Goal: Browse casually

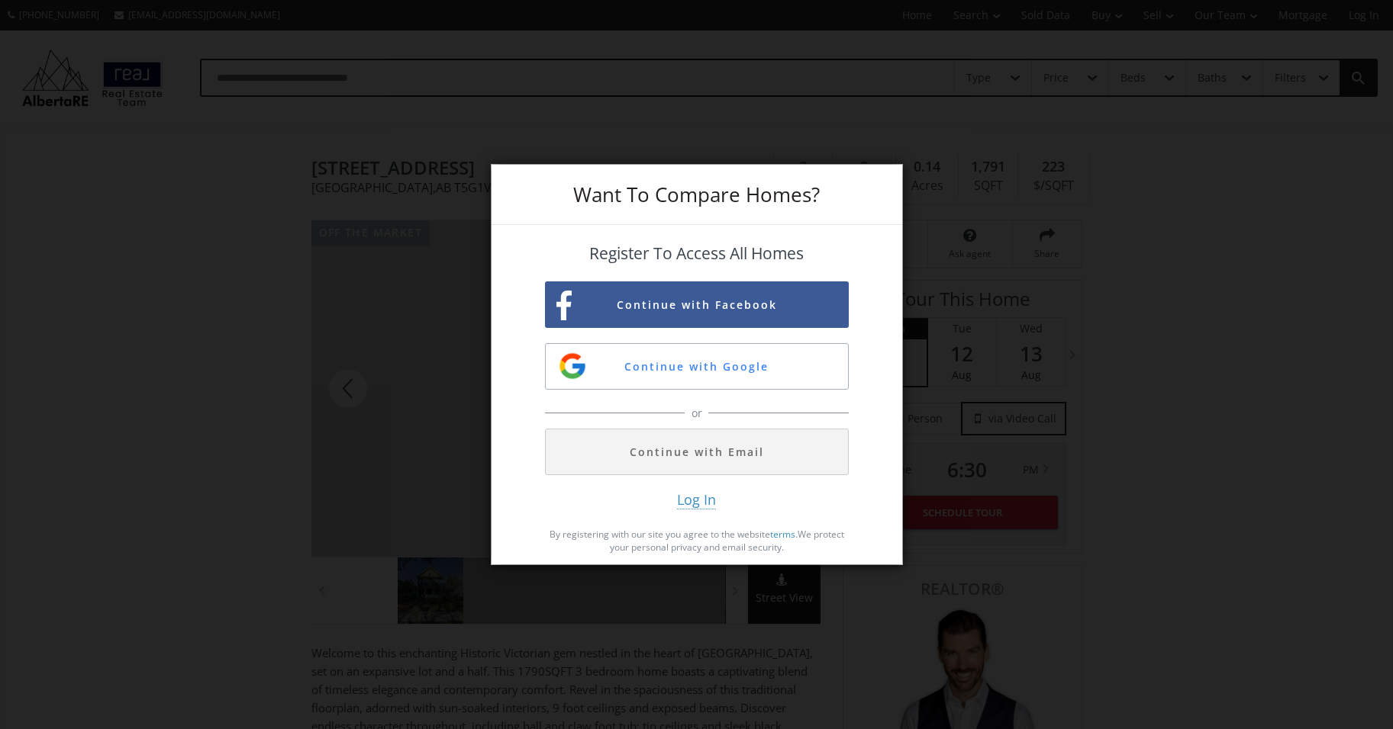
click at [352, 285] on div "Want To Compare Homes? Register To Access All Homes Continue with Facebook Cont…" at bounding box center [696, 364] width 1393 height 729
click at [346, 385] on div "Want To Compare Homes? Register To Access All Homes Continue with Facebook Cont…" at bounding box center [696, 364] width 1393 height 729
drag, startPoint x: 690, startPoint y: 176, endPoint x: 543, endPoint y: 221, distance: 153.3
click at [546, 223] on div "Want To Compare Homes?" at bounding box center [696, 195] width 411 height 60
